Goal: Download file/media

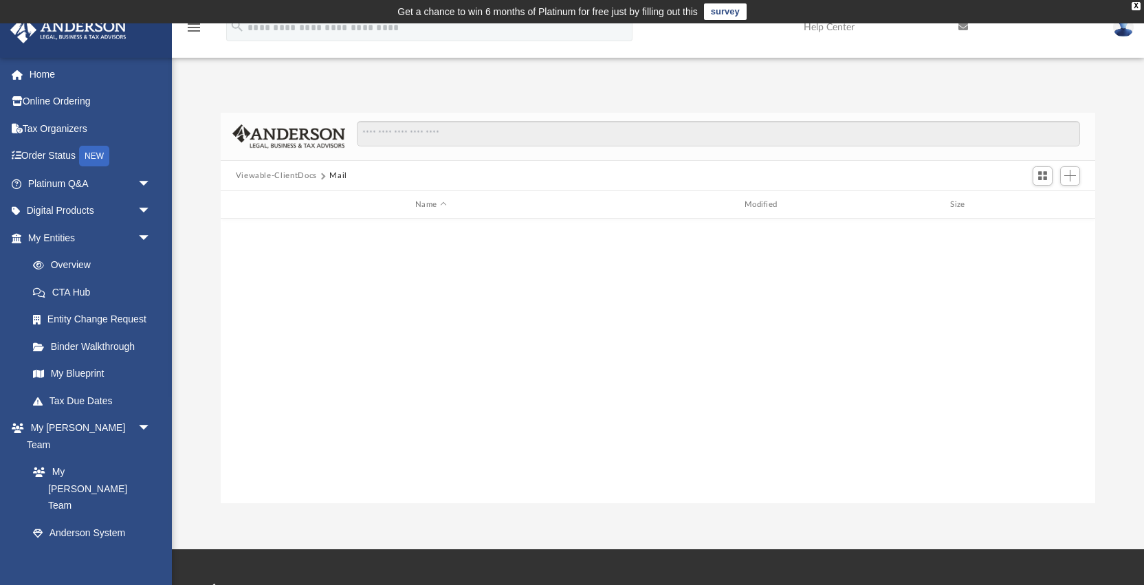
scroll to position [313, 875]
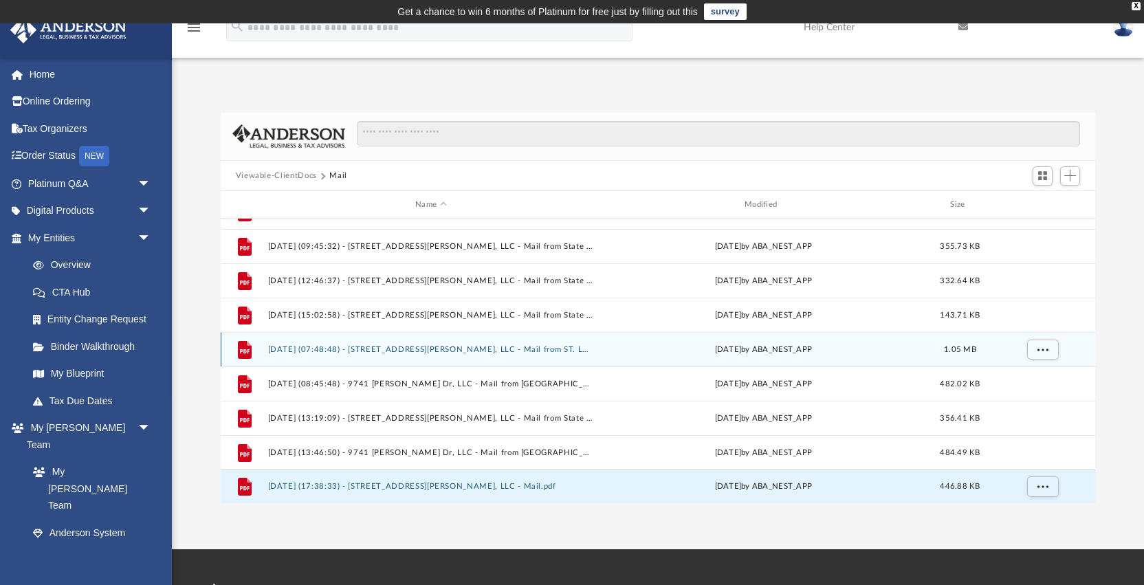
click at [349, 349] on button "[DATE] (07:48:48) - [STREET_ADDRESS][PERSON_NAME], LLC - Mail from ST. LOUIS CO…" at bounding box center [430, 349] width 327 height 9
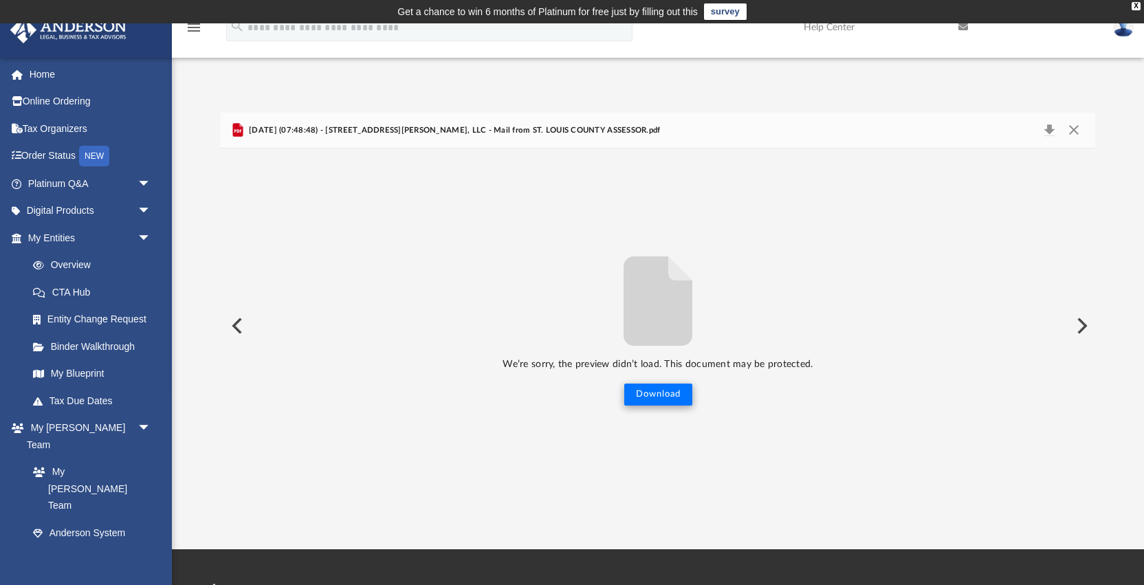
click at [658, 399] on button "Download" at bounding box center [658, 395] width 68 height 22
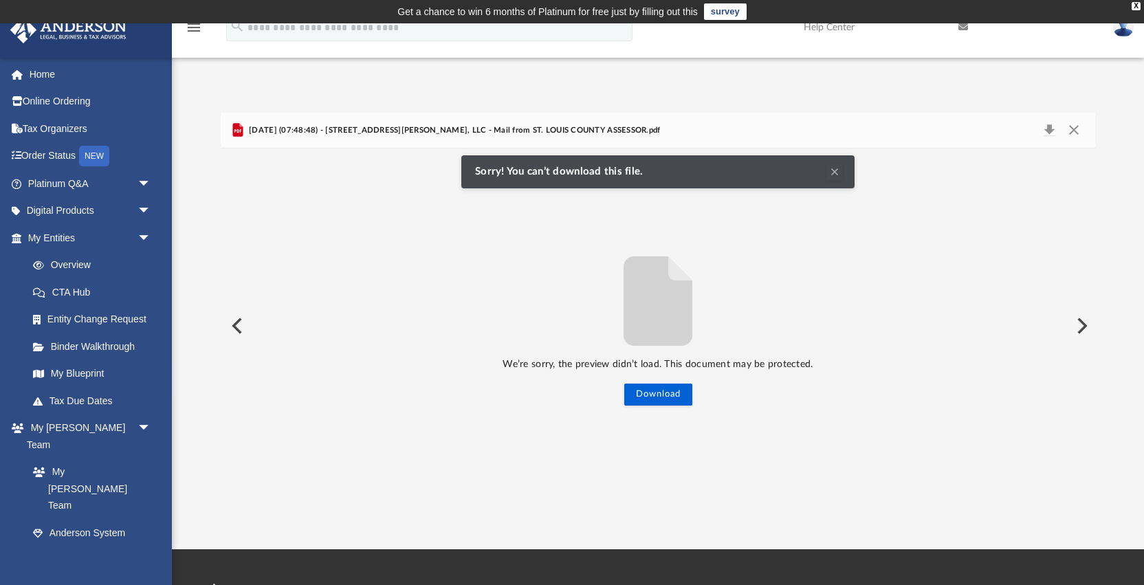
click at [237, 321] on button "Preview" at bounding box center [236, 326] width 30 height 39
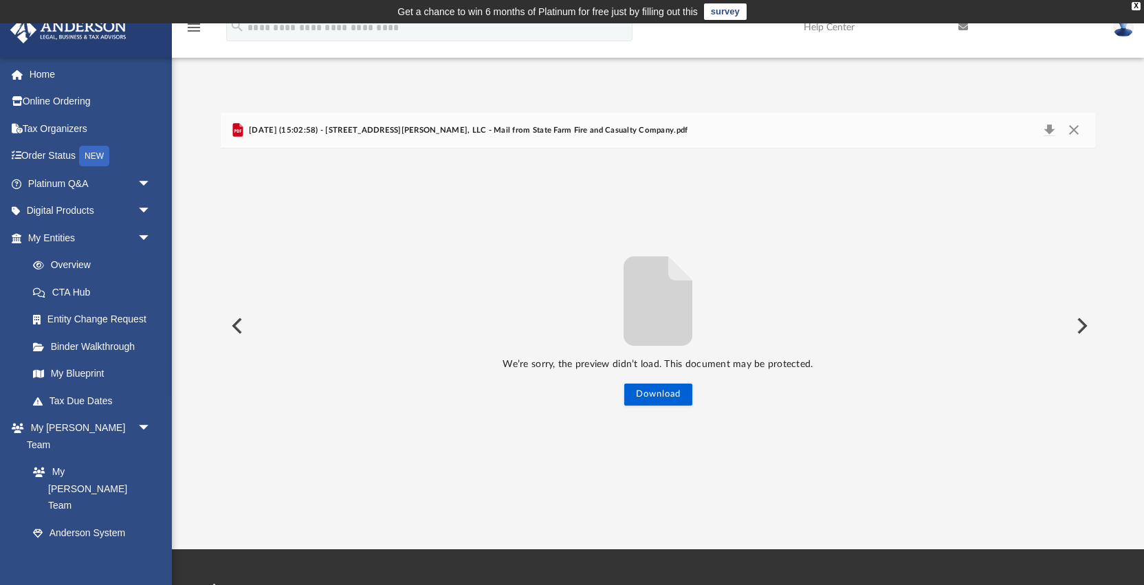
click at [237, 322] on button "Preview" at bounding box center [236, 326] width 30 height 39
click at [1124, 32] on img at bounding box center [1123, 27] width 21 height 20
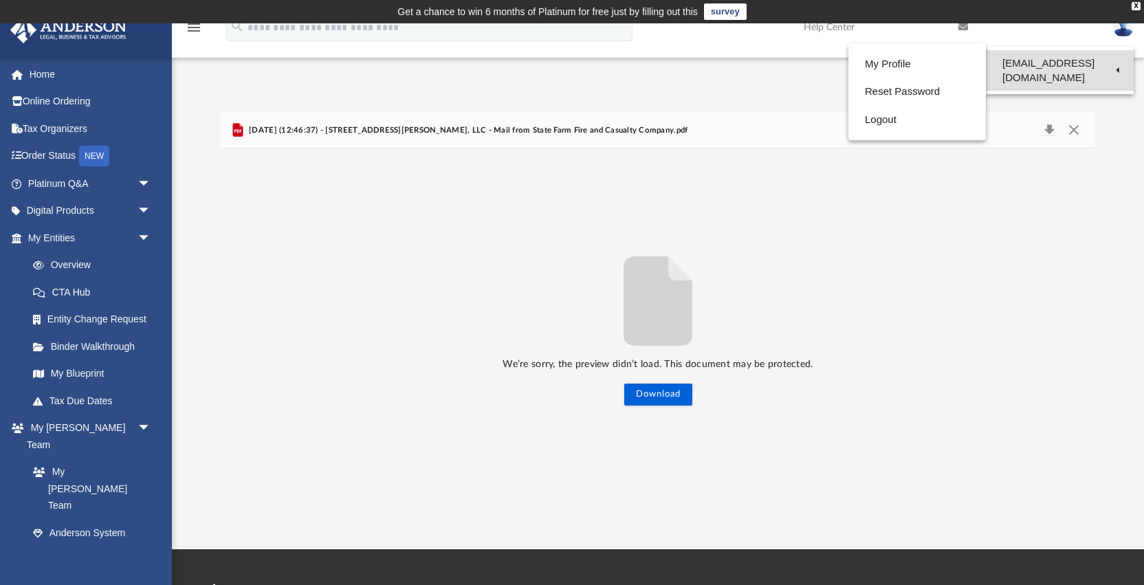
click at [986, 68] on link "[EMAIL_ADDRESS][DOMAIN_NAME]" at bounding box center [1060, 70] width 148 height 41
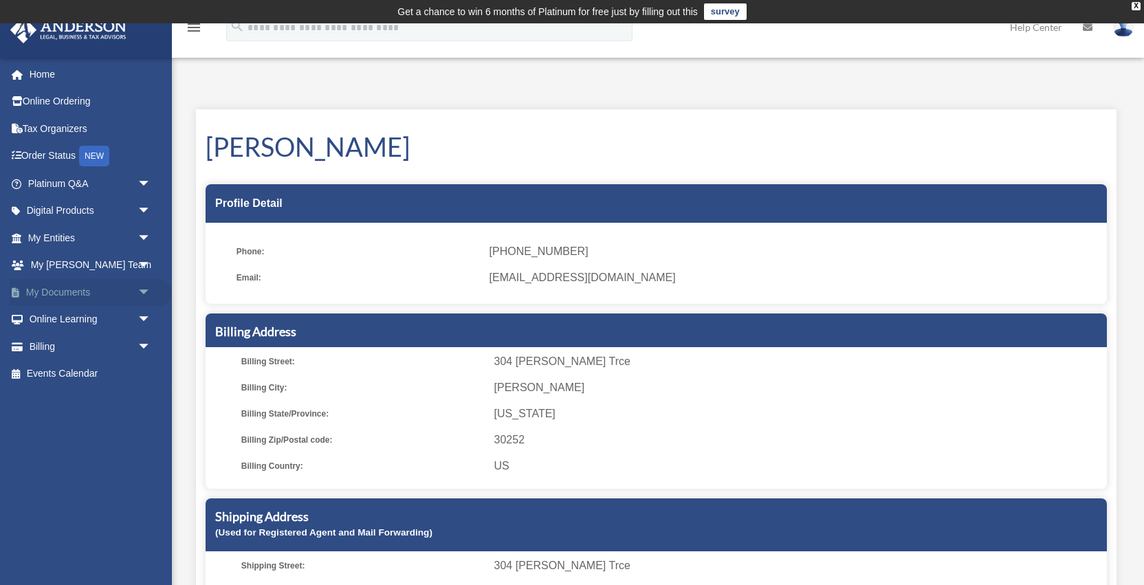
click at [138, 286] on span "arrow_drop_down" at bounding box center [152, 292] width 28 height 28
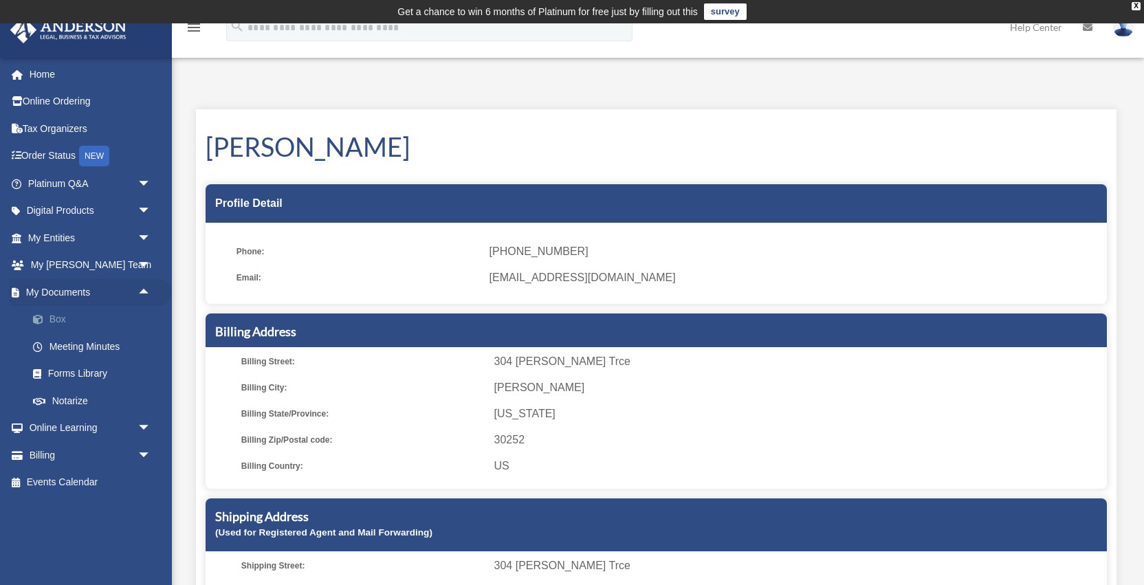
click at [51, 314] on link "Box" at bounding box center [95, 320] width 153 height 28
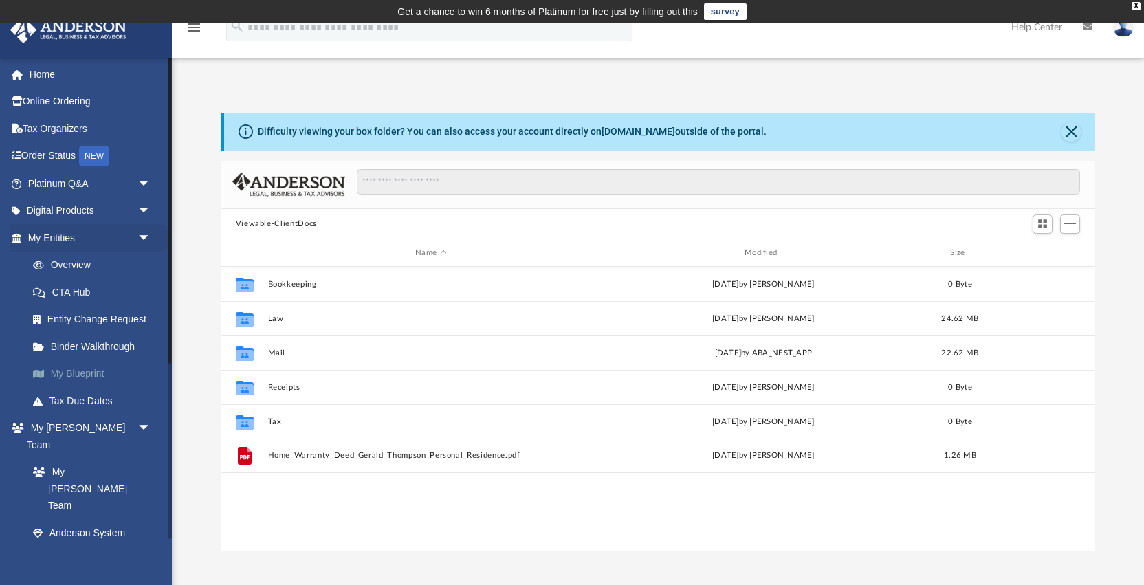
scroll to position [313, 875]
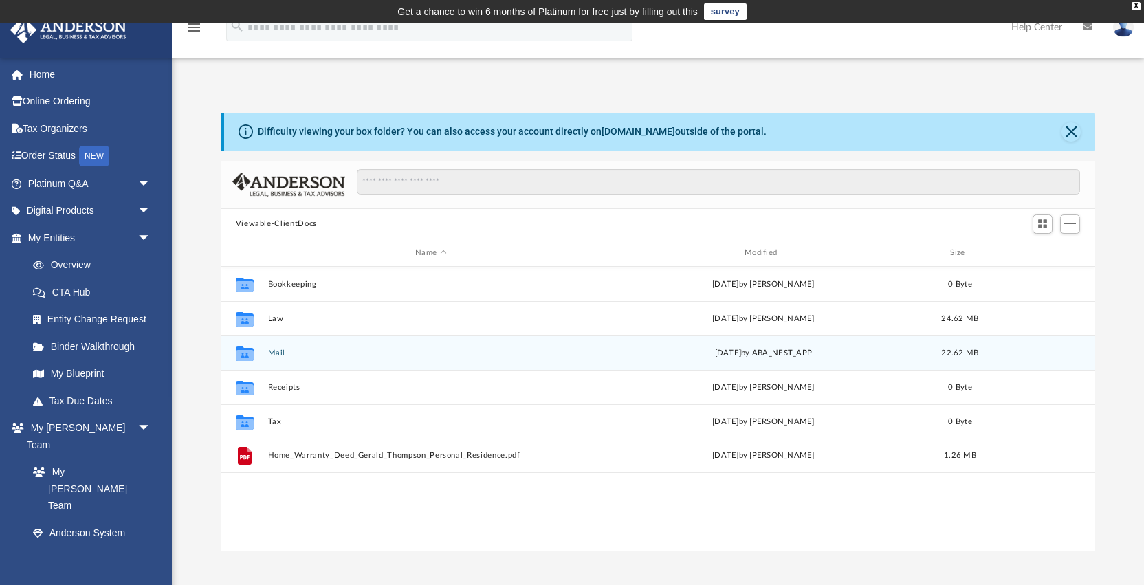
click at [276, 355] on button "Mail" at bounding box center [430, 353] width 327 height 9
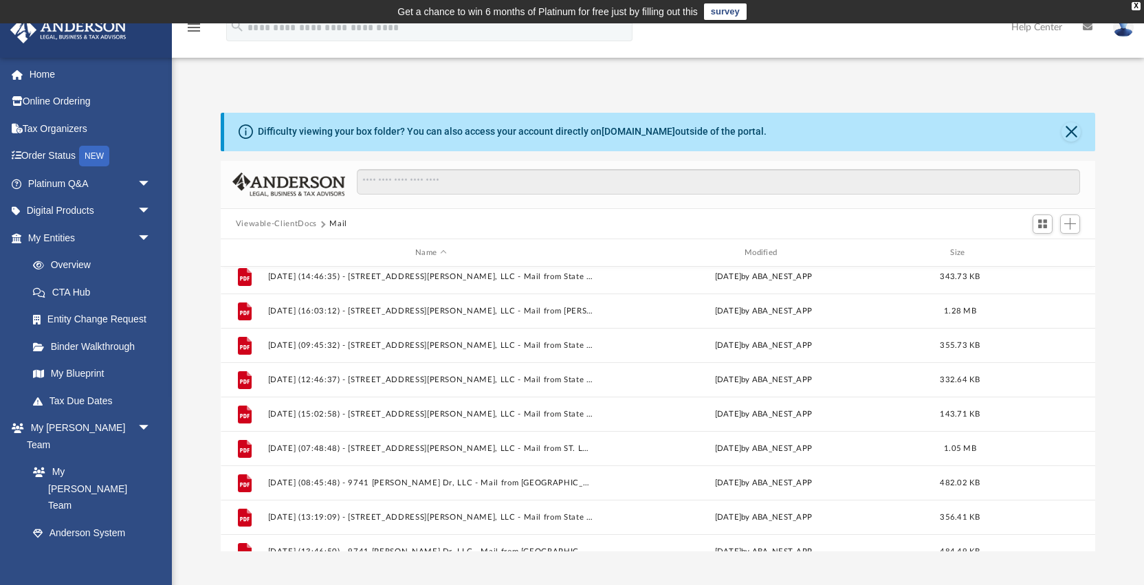
scroll to position [835, 0]
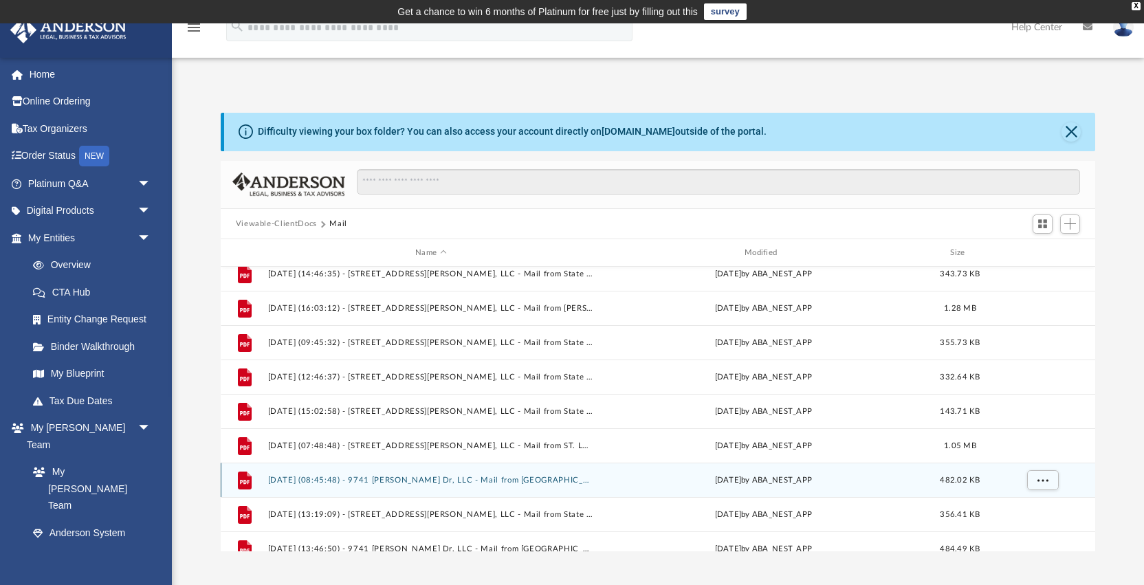
click at [355, 481] on button "[DATE] (08:45:48) - 9741 [PERSON_NAME] Dr, LLC - Mail from [GEOGRAPHIC_DATA]pdf" at bounding box center [430, 480] width 327 height 9
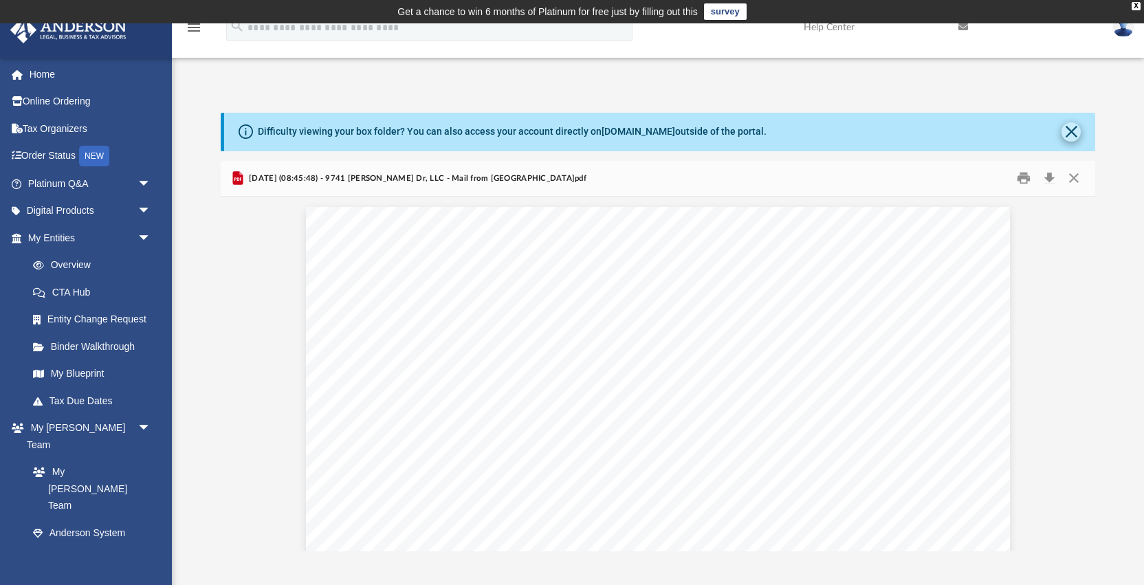
click at [1071, 128] on button "Close" at bounding box center [1071, 131] width 19 height 19
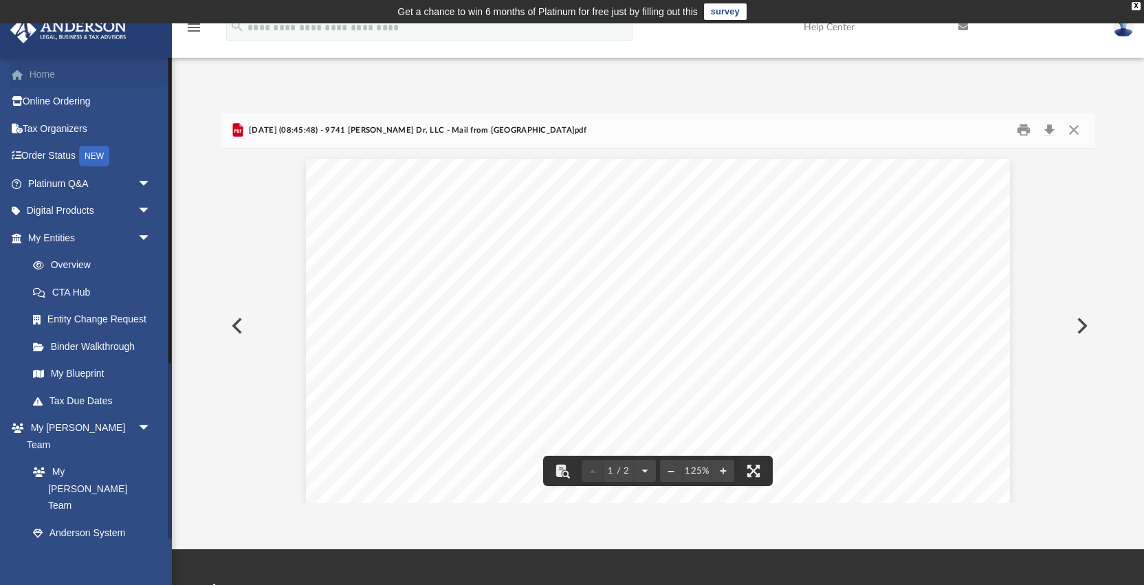
click at [45, 69] on link "Home" at bounding box center [91, 75] width 162 height 28
